Goal: Task Accomplishment & Management: Manage account settings

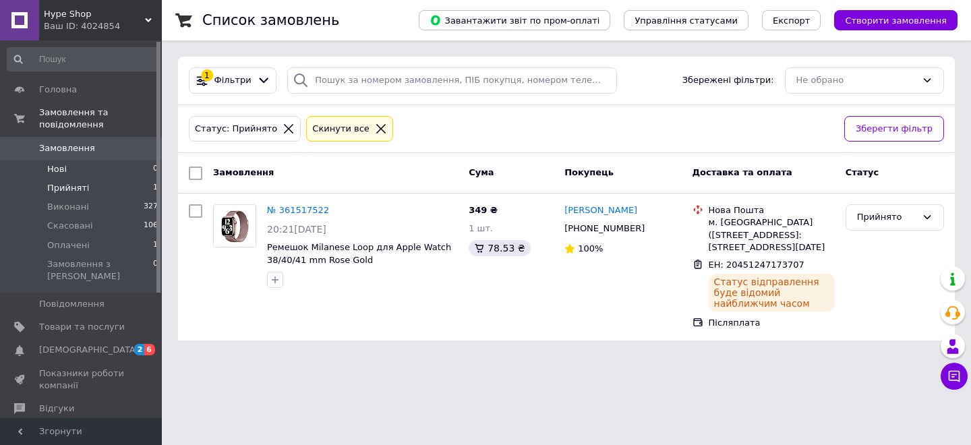
drag, startPoint x: 0, startPoint y: 0, endPoint x: 106, endPoint y: 172, distance: 202.0
click at [106, 172] on li "Нові 0" at bounding box center [83, 169] width 166 height 19
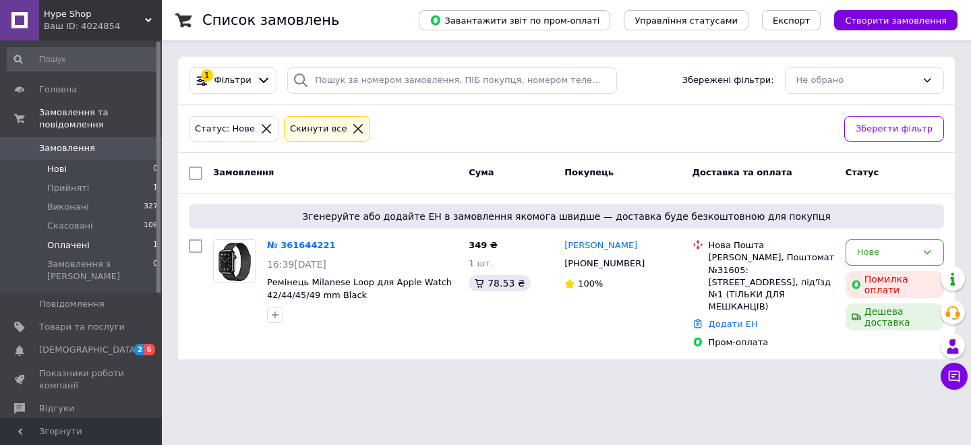
click at [113, 246] on li "Оплачені 1" at bounding box center [83, 245] width 166 height 19
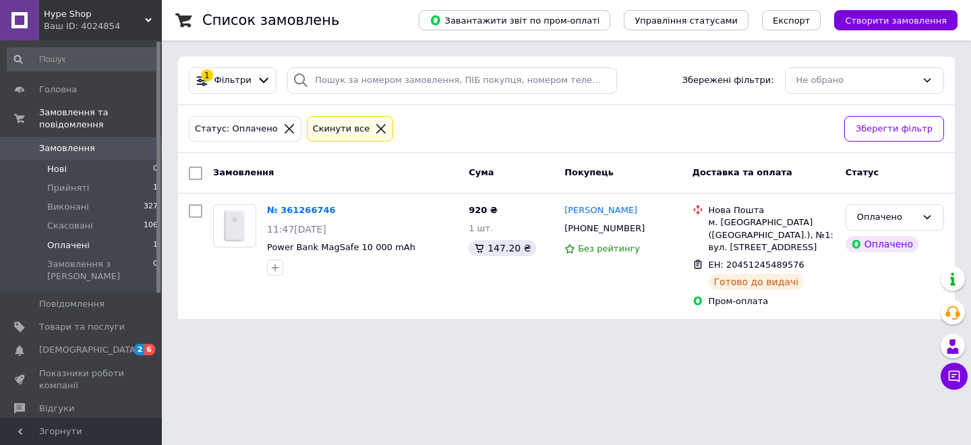
click at [113, 175] on li "Нові 0" at bounding box center [83, 169] width 166 height 19
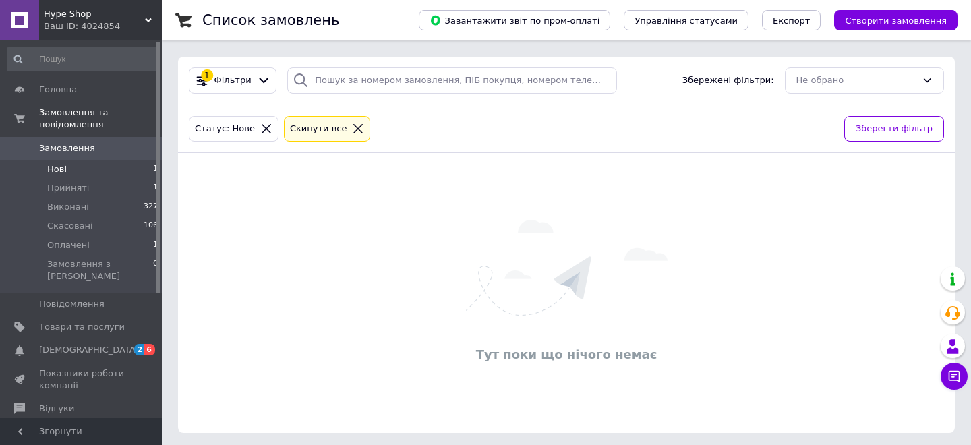
click at [96, 173] on li "Нові 1" at bounding box center [83, 169] width 166 height 19
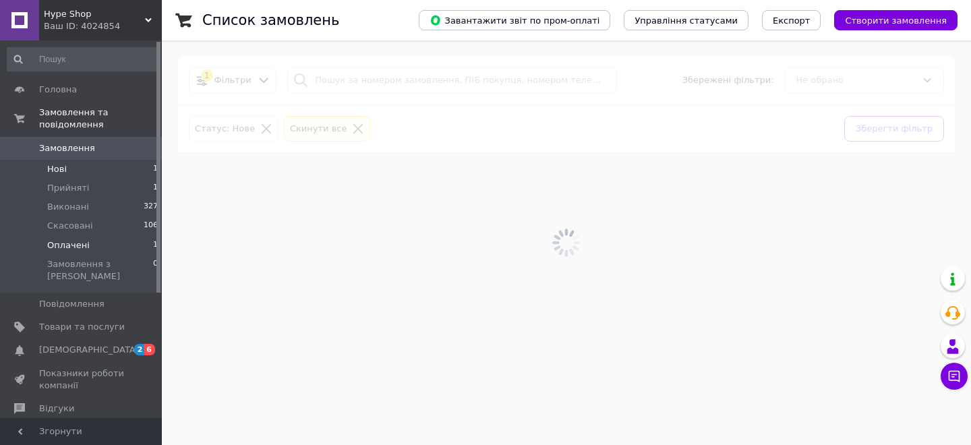
click at [111, 251] on li "Оплачені 1" at bounding box center [83, 245] width 166 height 19
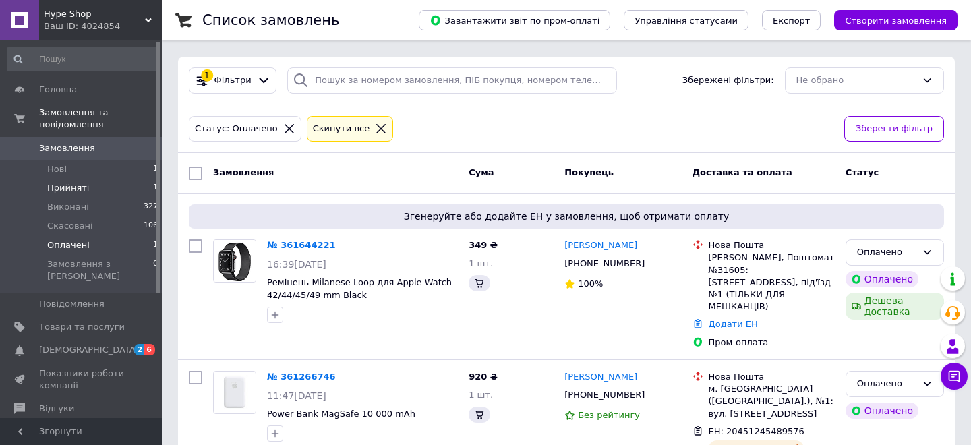
click at [109, 180] on li "Прийняті 1" at bounding box center [83, 188] width 166 height 19
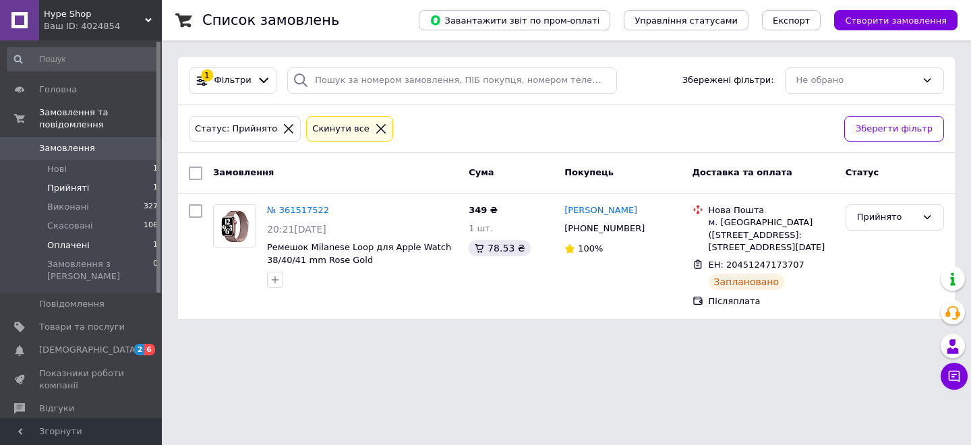
click at [87, 243] on li "Оплачені 1" at bounding box center [83, 245] width 166 height 19
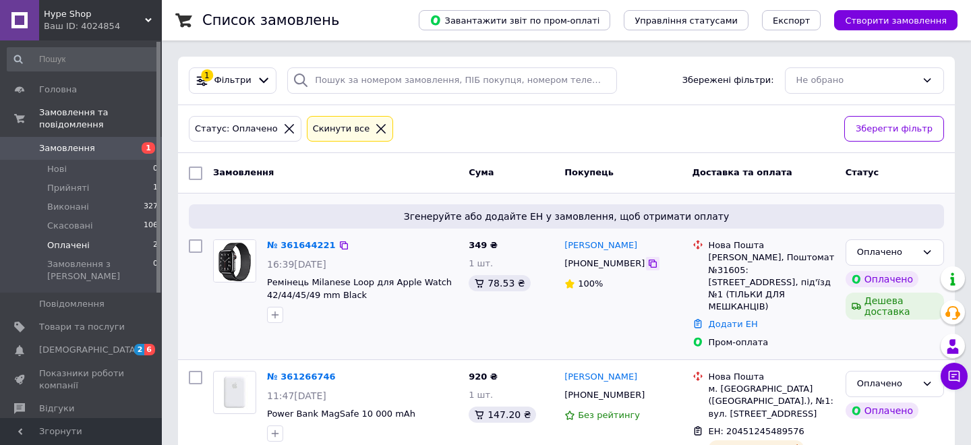
click at [647, 264] on icon at bounding box center [652, 263] width 11 height 11
drag, startPoint x: 638, startPoint y: 246, endPoint x: 564, endPoint y: 246, distance: 74.2
click at [564, 246] on div "[PERSON_NAME]" at bounding box center [622, 246] width 119 height 16
copy link "[PERSON_NAME]"
click at [731, 260] on div "[PERSON_NAME], Поштомат №31605: [STREET_ADDRESS], під'їзд №1 (ТІЛЬКИ ДЛЯ МЕШКАН…" at bounding box center [772, 282] width 126 height 61
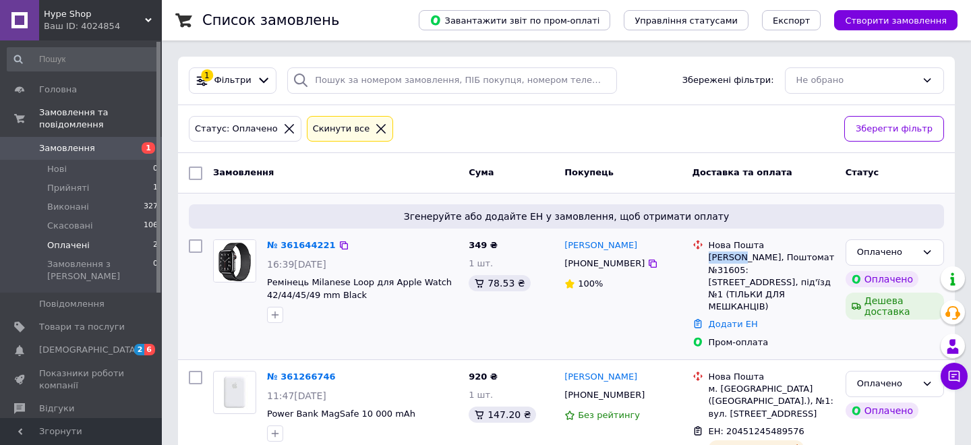
click at [731, 260] on div "[PERSON_NAME], Поштомат №31605: [STREET_ADDRESS], під'їзд №1 (ТІЛЬКИ ДЛЯ МЕШКАН…" at bounding box center [772, 282] width 126 height 61
copy div "Бровари"
click at [821, 255] on div "[PERSON_NAME], Поштомат №31605: [STREET_ADDRESS], під'їзд №1 (ТІЛЬКИ ДЛЯ МЕШКАН…" at bounding box center [772, 282] width 126 height 61
copy div "31605"
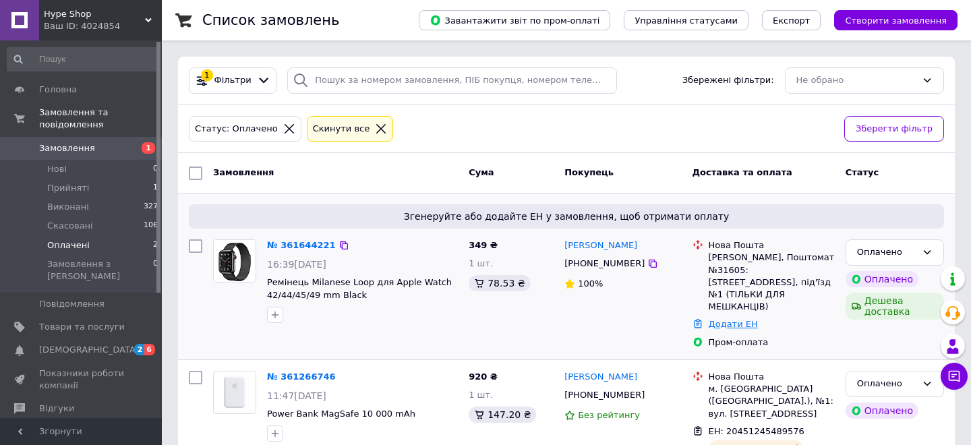
click at [739, 319] on link "Додати ЕН" at bounding box center [733, 324] width 49 height 10
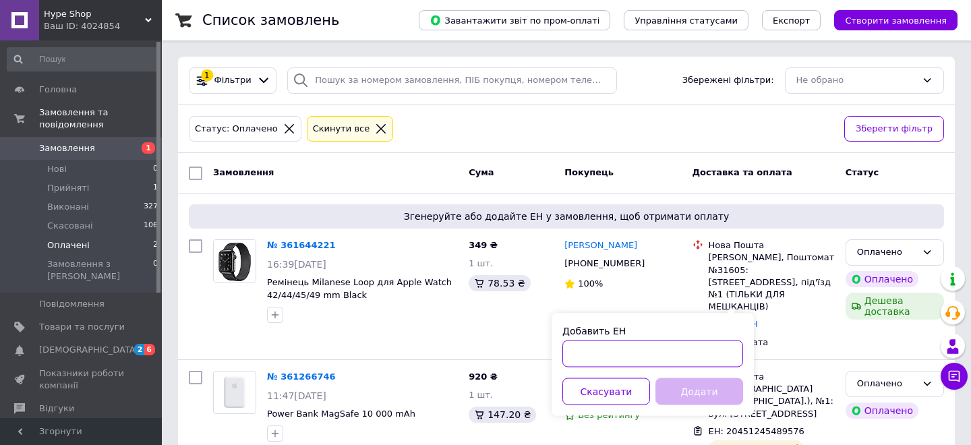
click at [632, 349] on input "Добавить ЕН" at bounding box center [652, 354] width 181 height 27
paste input "20451247415006"
type input "20451247415006"
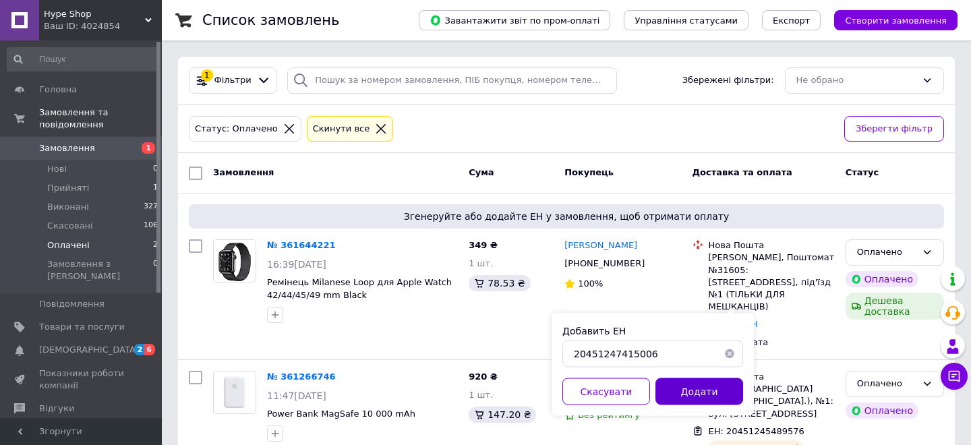
click at [688, 397] on button "Додати" at bounding box center [700, 391] width 88 height 27
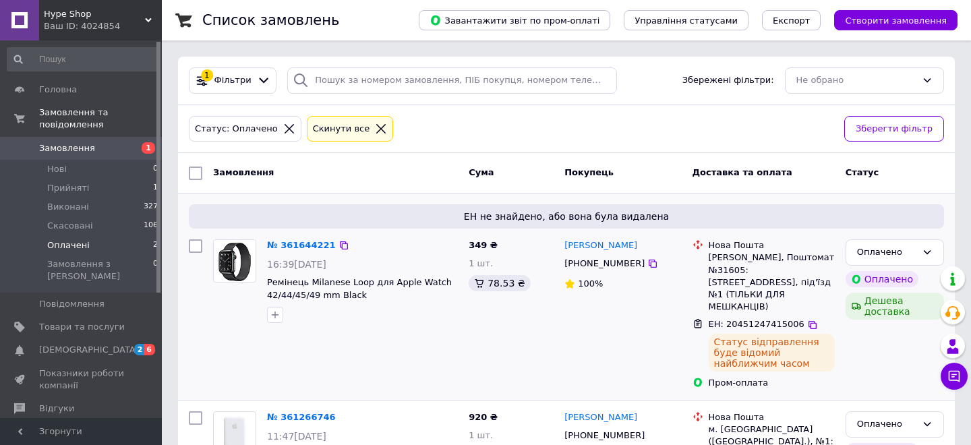
click at [232, 250] on img at bounding box center [235, 260] width 42 height 41
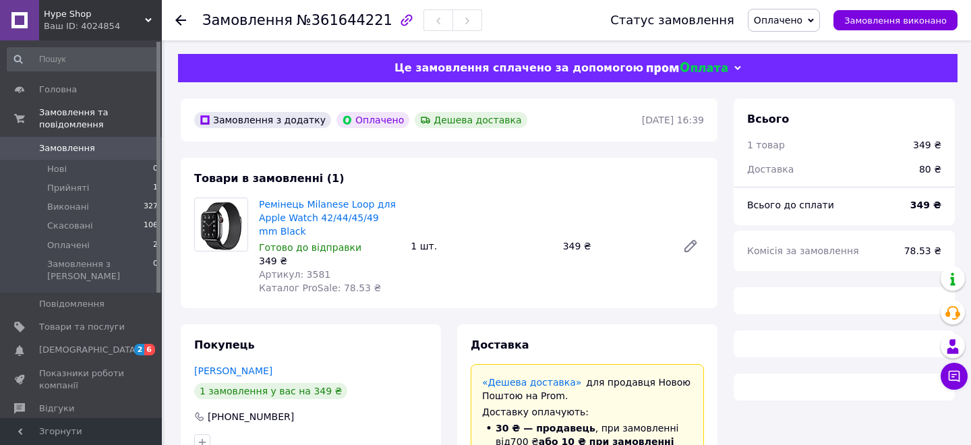
click at [231, 216] on img at bounding box center [221, 225] width 53 height 52
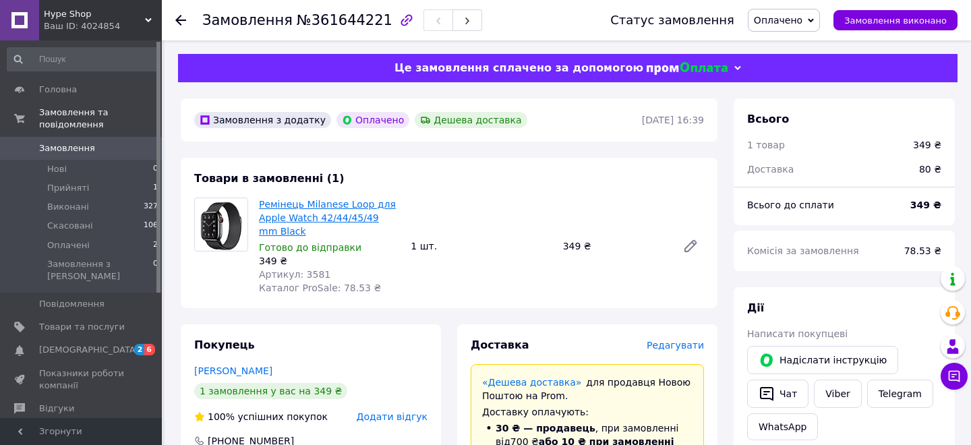
click at [274, 206] on link "Ремінець Milanese Loop для Apple Watch 42/44/45/49 mm Black" at bounding box center [327, 218] width 137 height 38
